Goal: Information Seeking & Learning: Check status

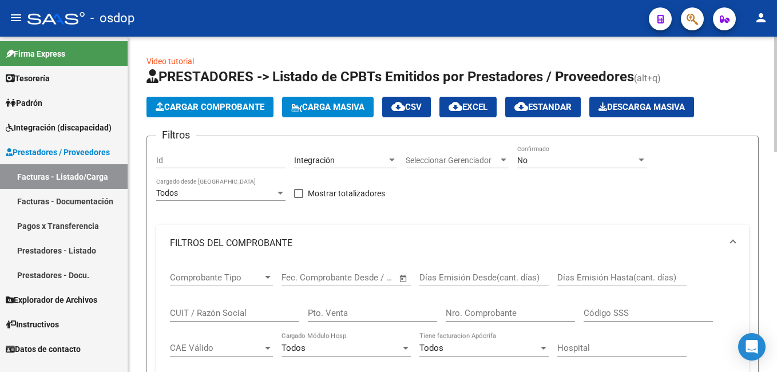
click at [381, 163] on div "Integración" at bounding box center [340, 161] width 93 height 10
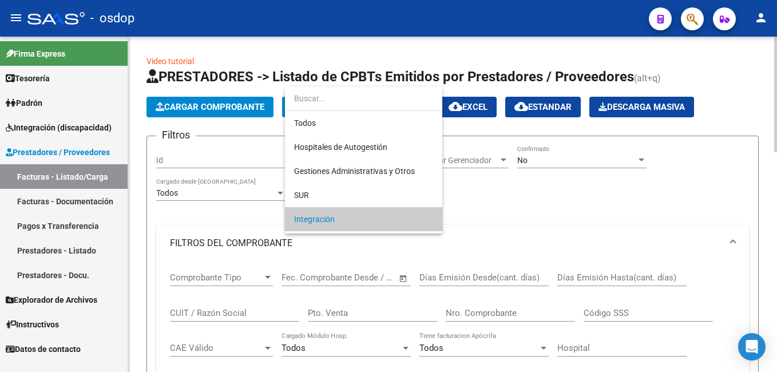
scroll to position [59, 0]
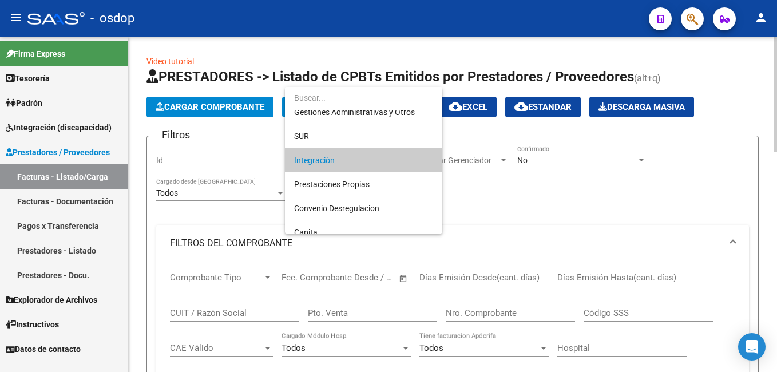
click at [381, 163] on span "Integración" at bounding box center [363, 160] width 139 height 24
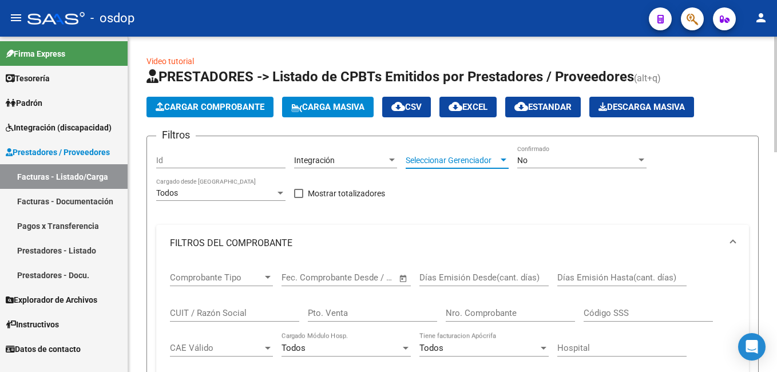
click at [496, 161] on span "Seleccionar Gerenciador" at bounding box center [452, 161] width 93 height 10
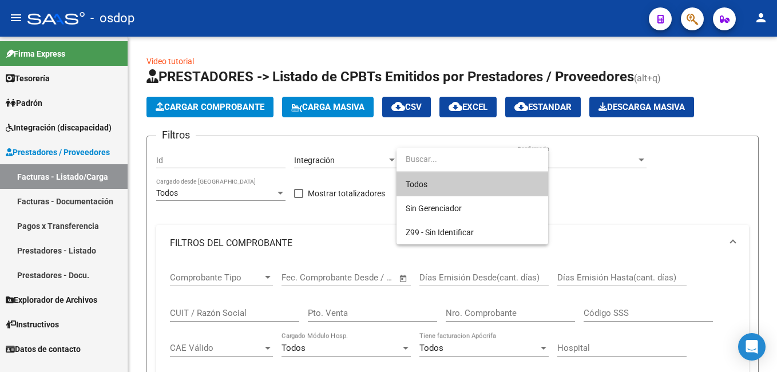
click at [496, 162] on input "dropdown search" at bounding box center [473, 159] width 152 height 24
click at [637, 208] on div at bounding box center [388, 186] width 777 height 372
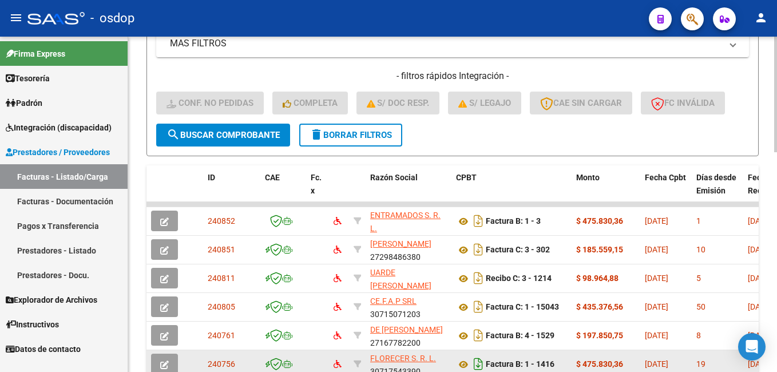
scroll to position [401, 0]
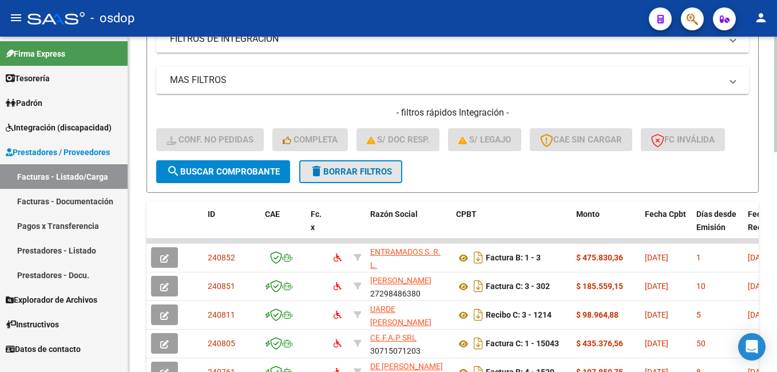
click at [344, 177] on button "delete Borrar Filtros" at bounding box center [350, 171] width 103 height 23
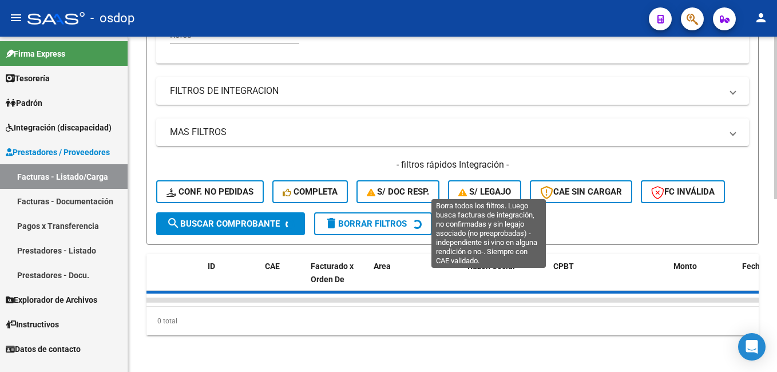
click at [487, 180] on button "S/ legajo" at bounding box center [484, 191] width 73 height 23
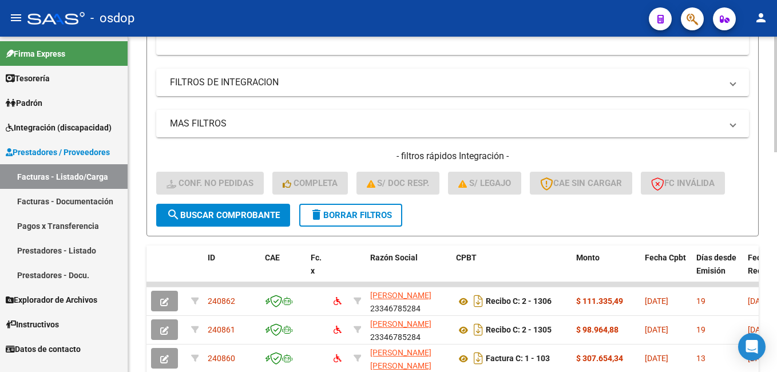
scroll to position [472, 0]
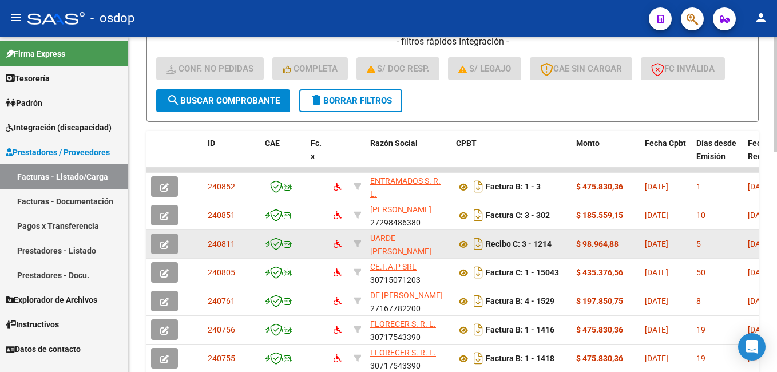
click at [164, 244] on icon "button" at bounding box center [164, 244] width 9 height 9
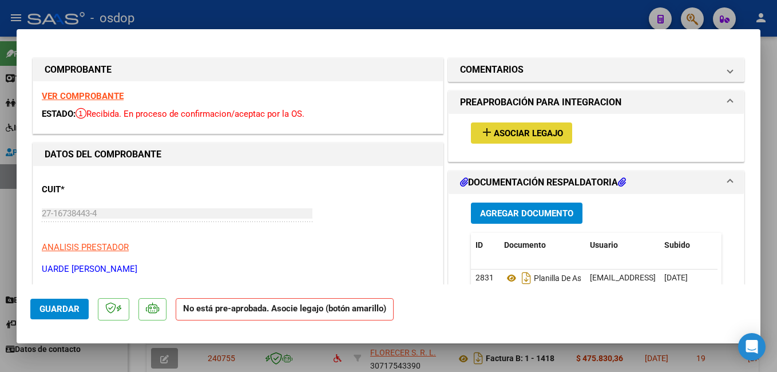
click at [497, 139] on button "add Asociar Legajo" at bounding box center [521, 132] width 101 height 21
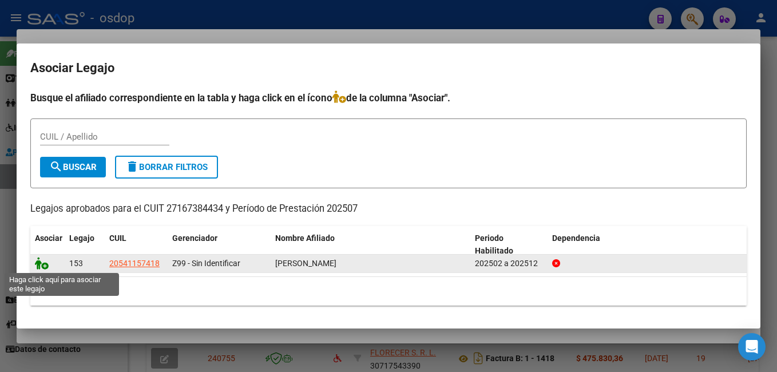
click at [45, 261] on icon at bounding box center [42, 263] width 14 height 13
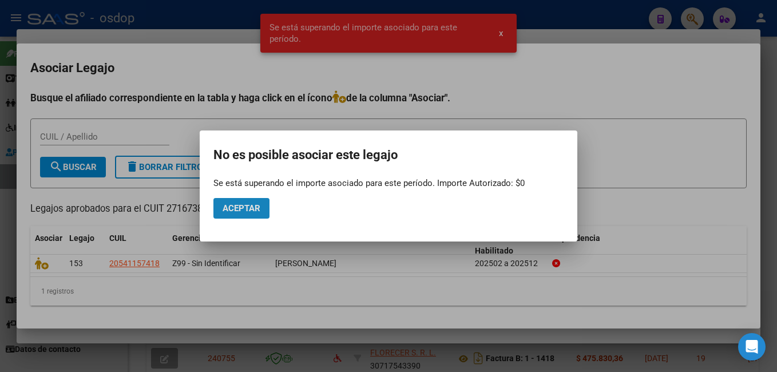
drag, startPoint x: 243, startPoint y: 209, endPoint x: 270, endPoint y: 196, distance: 29.2
click at [243, 208] on span "Aceptar" at bounding box center [242, 208] width 38 height 10
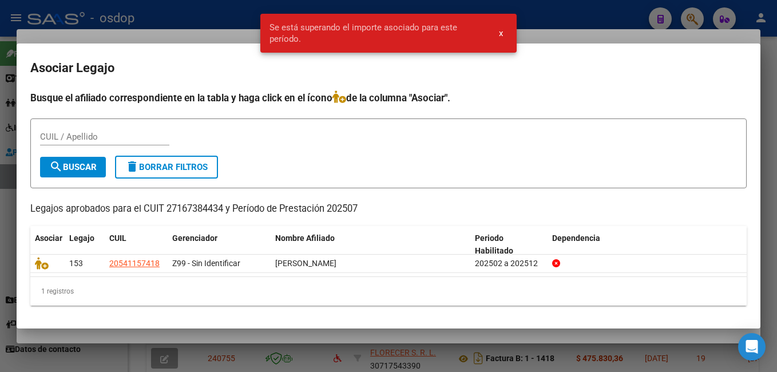
click at [502, 36] on span "x" at bounding box center [501, 33] width 4 height 10
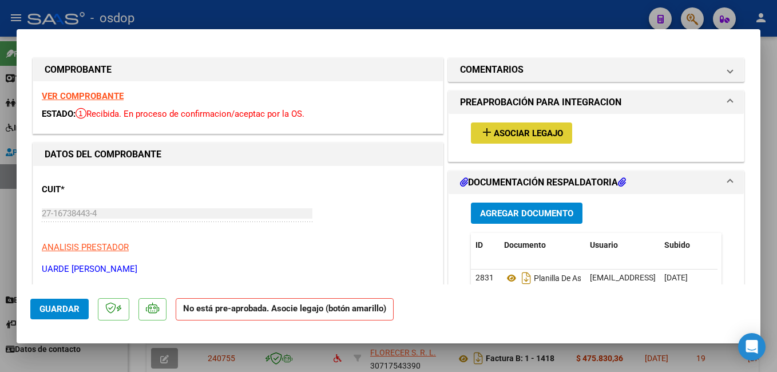
type input "$ 0,00"
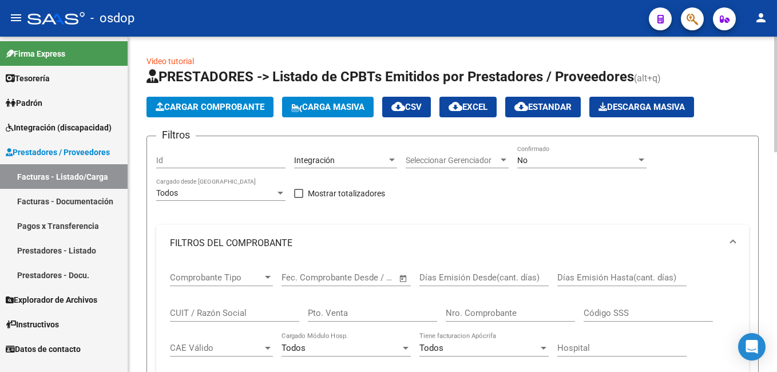
scroll to position [57, 0]
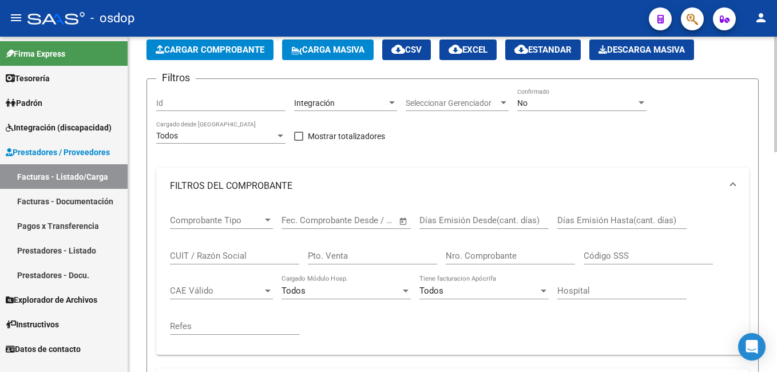
click at [385, 218] on div "Start date – End date" at bounding box center [340, 220] width 116 height 10
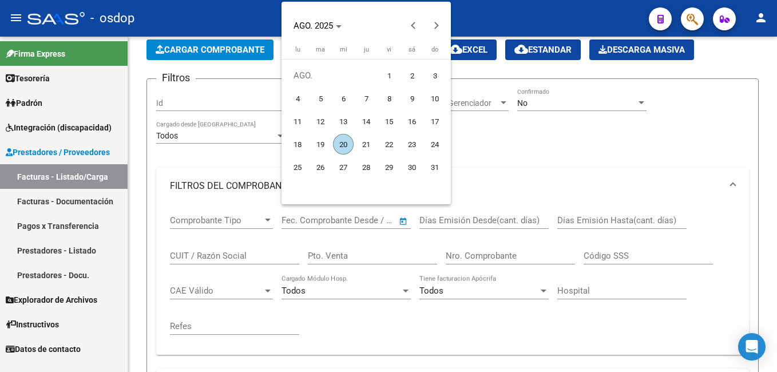
click at [403, 219] on div at bounding box center [388, 186] width 777 height 372
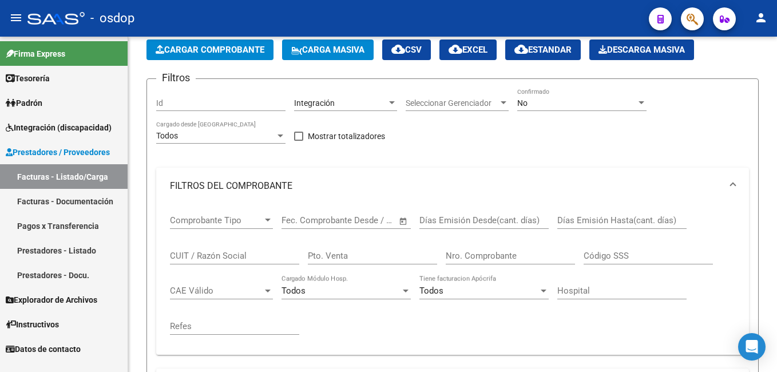
click at [403, 219] on span "Open calendar" at bounding box center [403, 220] width 27 height 27
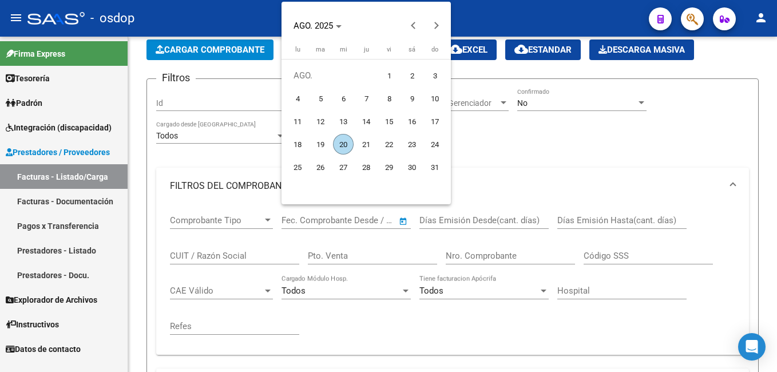
click at [395, 77] on span "1" at bounding box center [389, 75] width 21 height 21
type input "[DATE]"
click at [588, 156] on div at bounding box center [388, 186] width 777 height 372
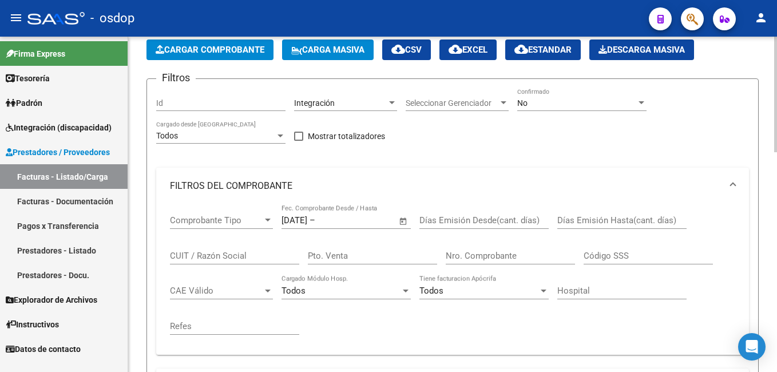
click at [360, 294] on div "Todos" at bounding box center [341, 291] width 119 height 10
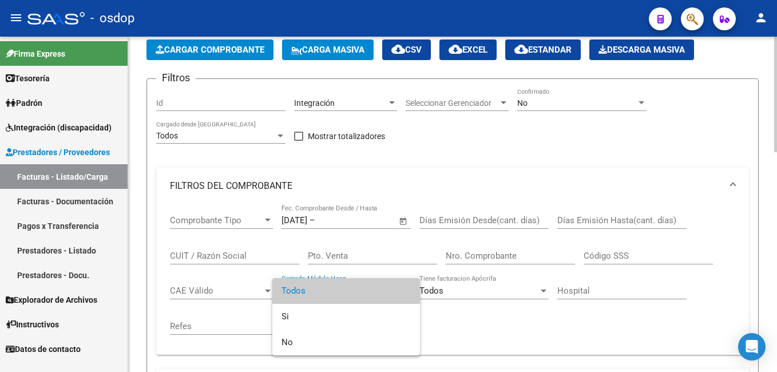
click at [360, 294] on span "Todos" at bounding box center [346, 291] width 129 height 26
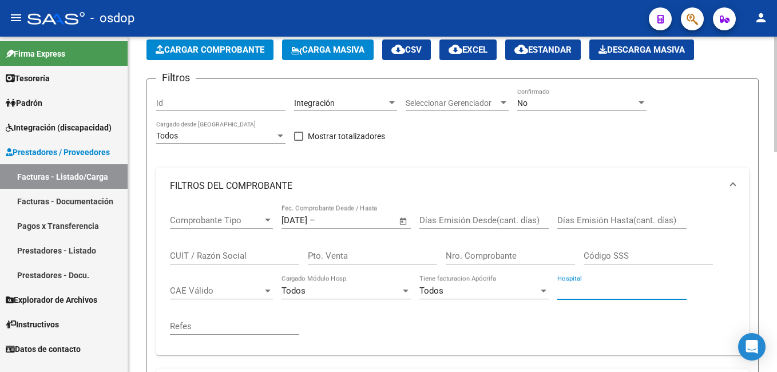
click at [586, 289] on input "Hospital" at bounding box center [621, 291] width 129 height 10
click at [398, 311] on div "Comprobante Tipo Comprobante Tipo [DATE] [DATE] – End date Fec. Comprobante Des…" at bounding box center [452, 274] width 565 height 141
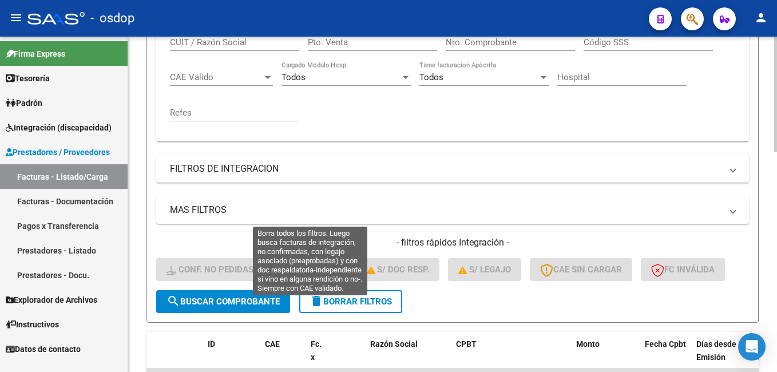
scroll to position [286, 0]
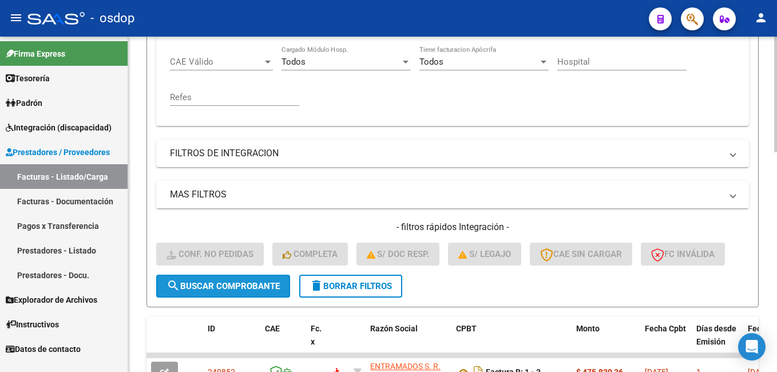
click at [231, 290] on span "search Buscar Comprobante" at bounding box center [223, 286] width 113 height 10
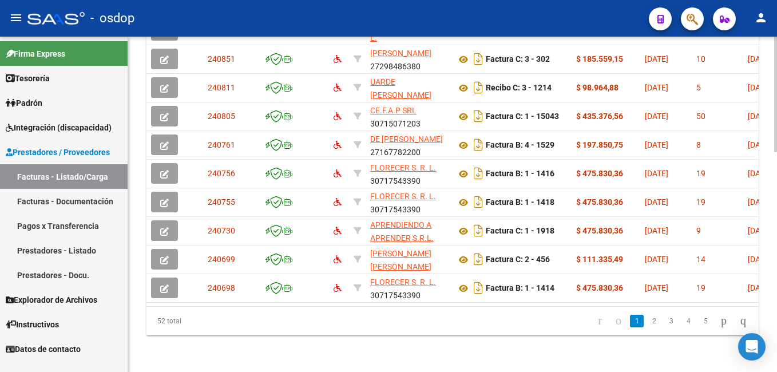
scroll to position [637, 0]
click at [743, 320] on icon "go to last page" at bounding box center [743, 321] width 9 height 14
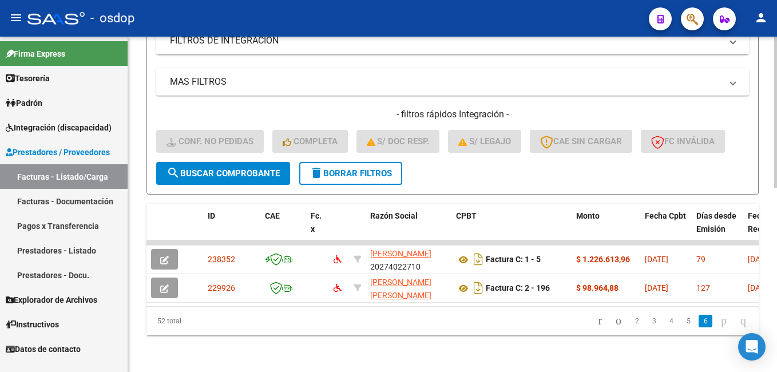
click at [330, 169] on button "delete Borrar Filtros" at bounding box center [350, 173] width 103 height 23
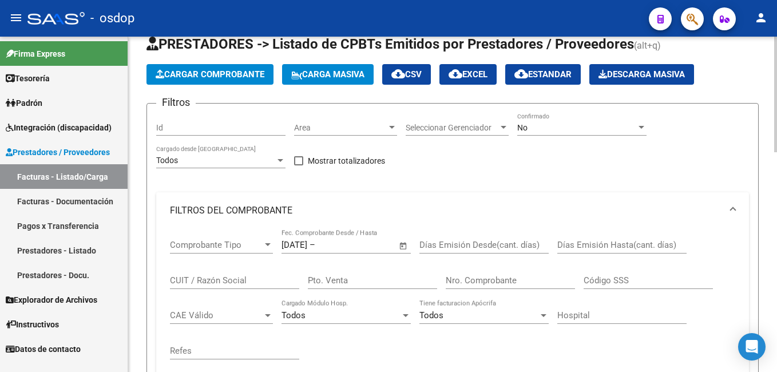
scroll to position [0, 0]
